Goal: Task Accomplishment & Management: Complete application form

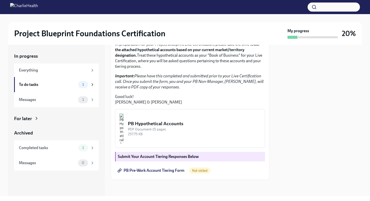
scroll to position [112, 0]
click at [178, 124] on div "PB Hypothetical Accounts" at bounding box center [194, 123] width 133 height 7
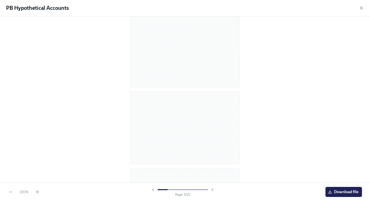
scroll to position [87, 0]
click at [363, 9] on icon "button" at bounding box center [362, 8] width 3 height 3
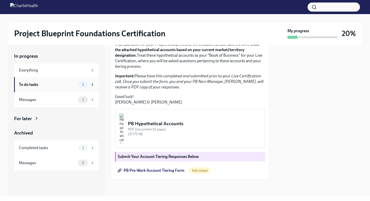
click at [78, 86] on div "To do tasks 1" at bounding box center [57, 84] width 76 height 7
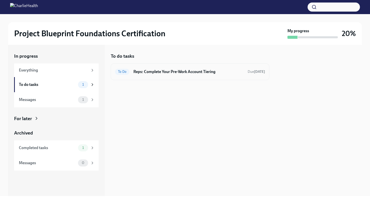
click at [143, 71] on h6 "Reps: Complete Your Pre-Work Account Tiering" at bounding box center [189, 72] width 110 height 6
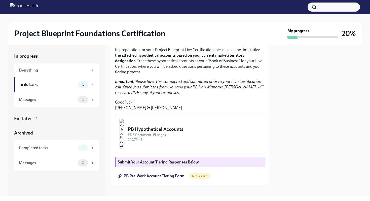
scroll to position [112, 0]
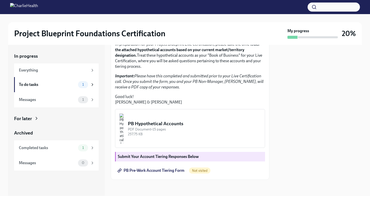
click at [145, 172] on span "PB Pre-Work Account Tiering Form" at bounding box center [152, 170] width 66 height 5
